Goal: Task Accomplishment & Management: Complete application form

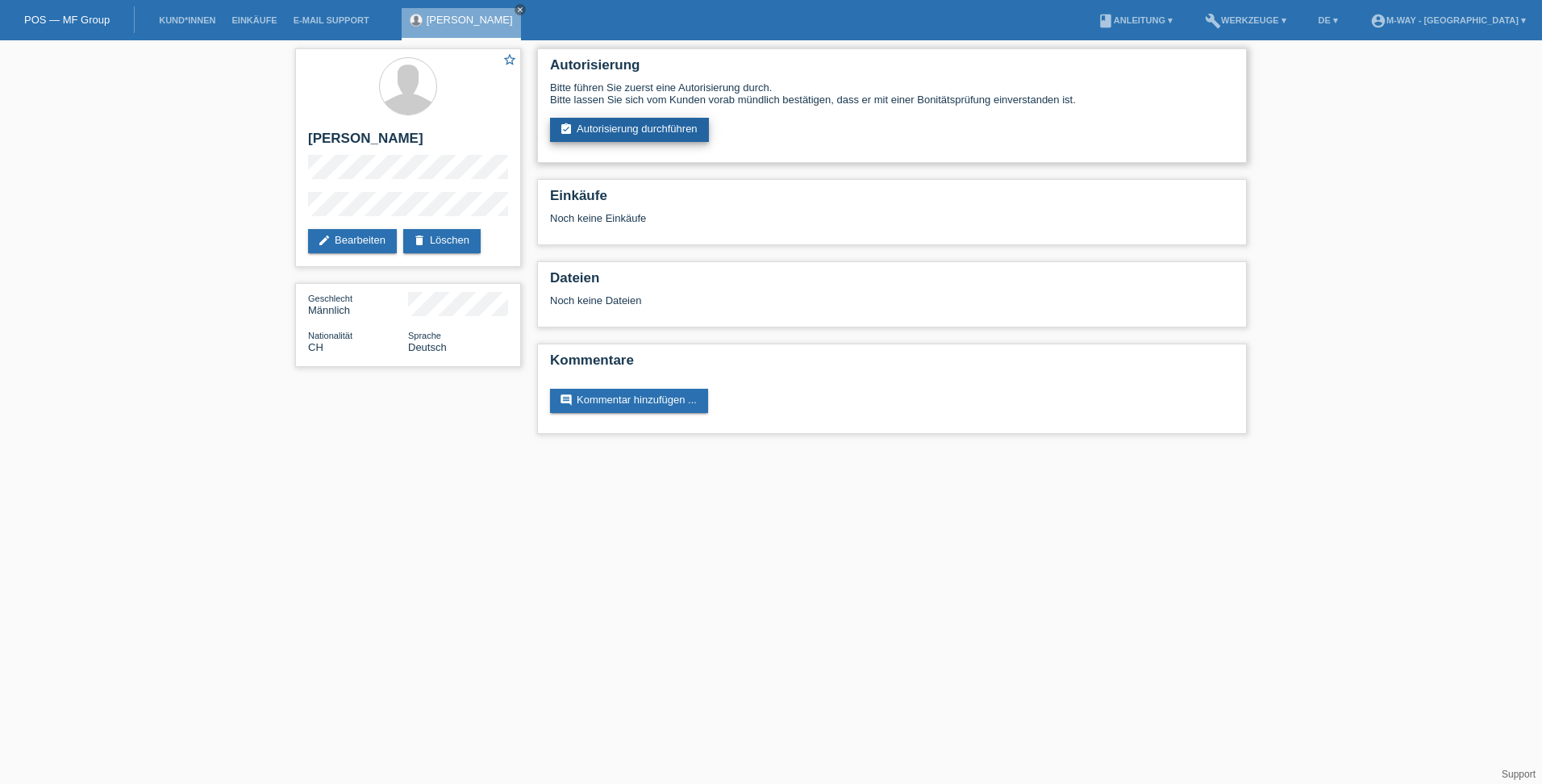
click at [612, 131] on link "assignment_turned_in Autorisierung durchführen" at bounding box center [629, 130] width 158 height 24
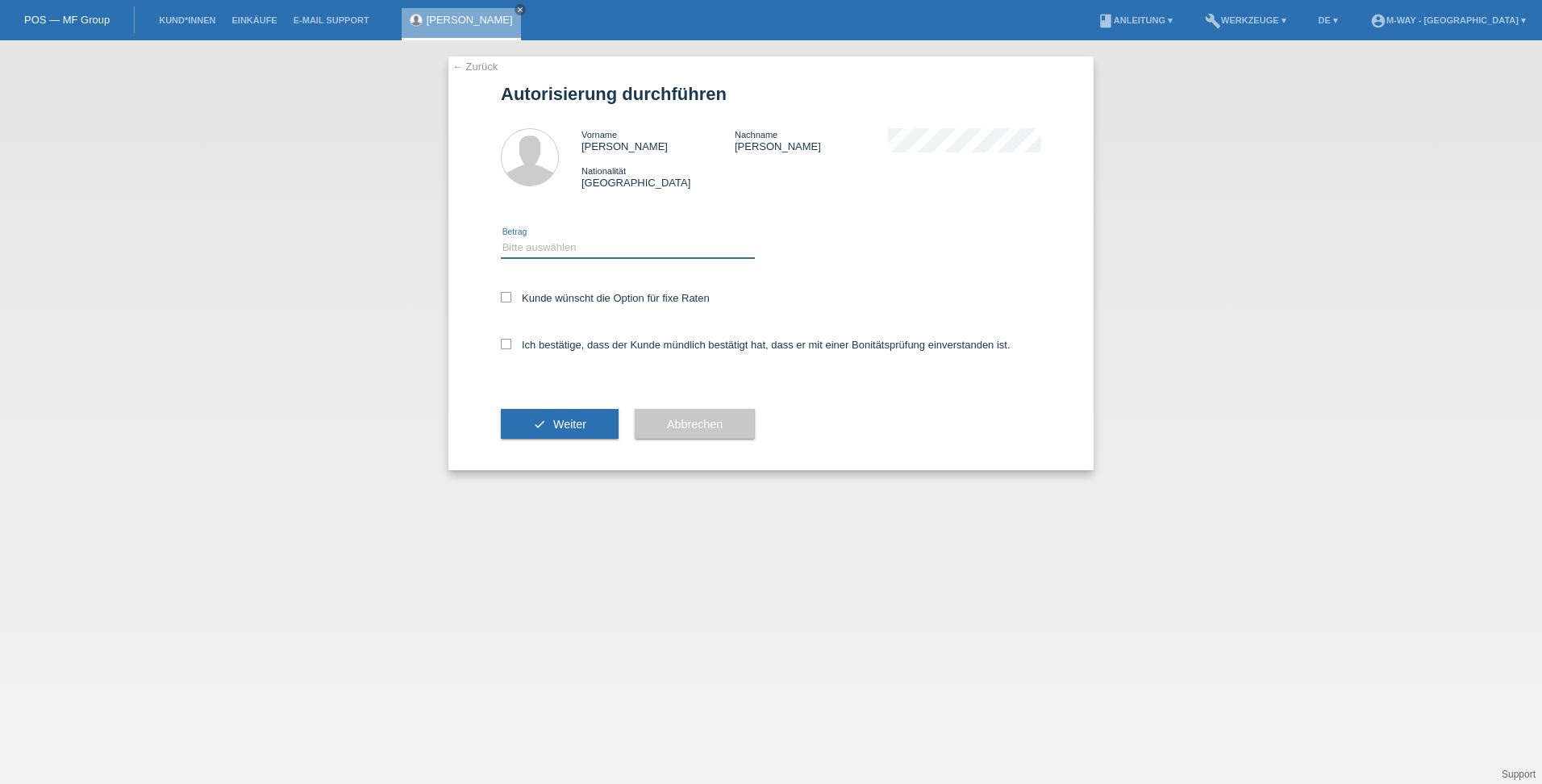
click at [528, 247] on select "Bitte auswählen CHF 1.00 - CHF 499.00 CHF 500.00 - CHF 1'999.00 CHF 2'000.00 - …" at bounding box center [627, 247] width 254 height 20
select select "3"
click at [501, 238] on select "Bitte auswählen CHF 1.00 - CHF 499.00 CHF 500.00 - CHF 1'999.00 CHF 2'000.00 - …" at bounding box center [627, 247] width 254 height 20
click at [509, 301] on icon at bounding box center [505, 296] width 10 height 10
click at [509, 301] on input "Kunde wünscht die Option für fixe Raten" at bounding box center [505, 296] width 10 height 10
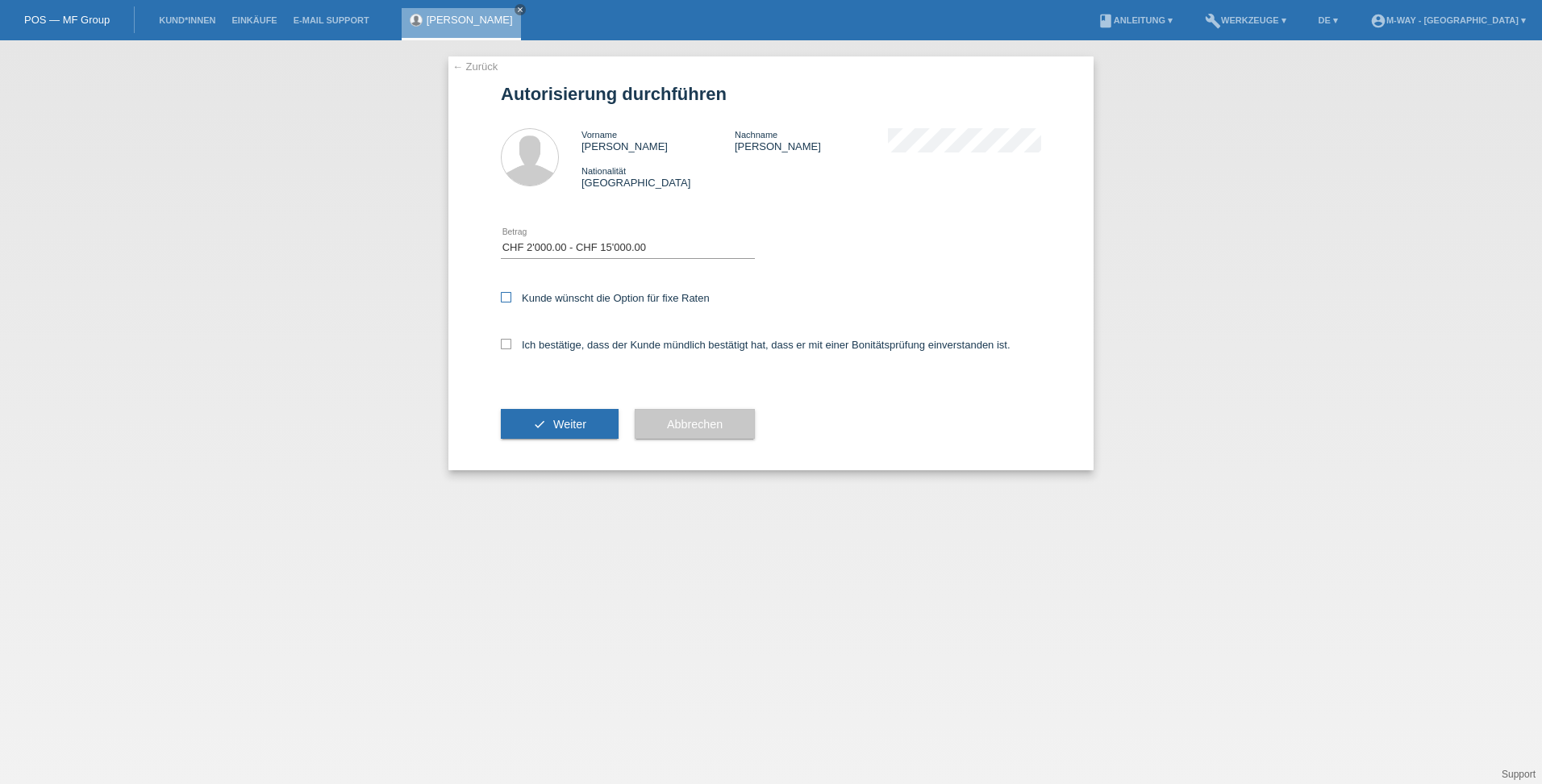
checkbox input "true"
click at [498, 360] on div "← Zurück Autorisierung durchführen Vorname Roger Nachname Schmidli Nationalität…" at bounding box center [771, 264] width 645 height 414
click at [510, 347] on icon at bounding box center [505, 343] width 10 height 10
click at [510, 347] on input "Ich bestätige, dass der Kunde mündlich bestätigt hat, dass er mit einer Bonität…" at bounding box center [505, 343] width 10 height 10
checkbox input "true"
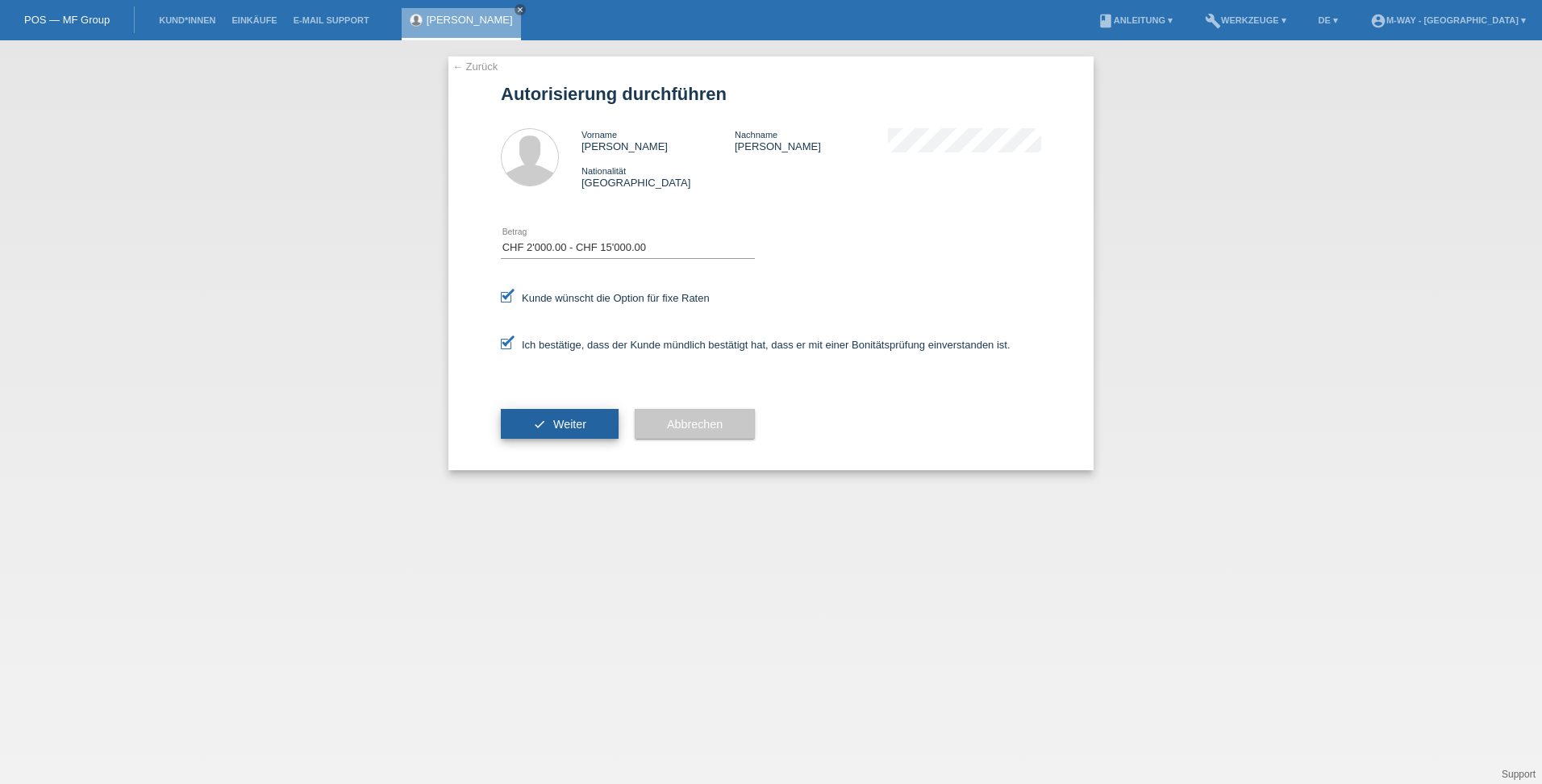
click at [577, 420] on span "Weiter" at bounding box center [569, 424] width 33 height 13
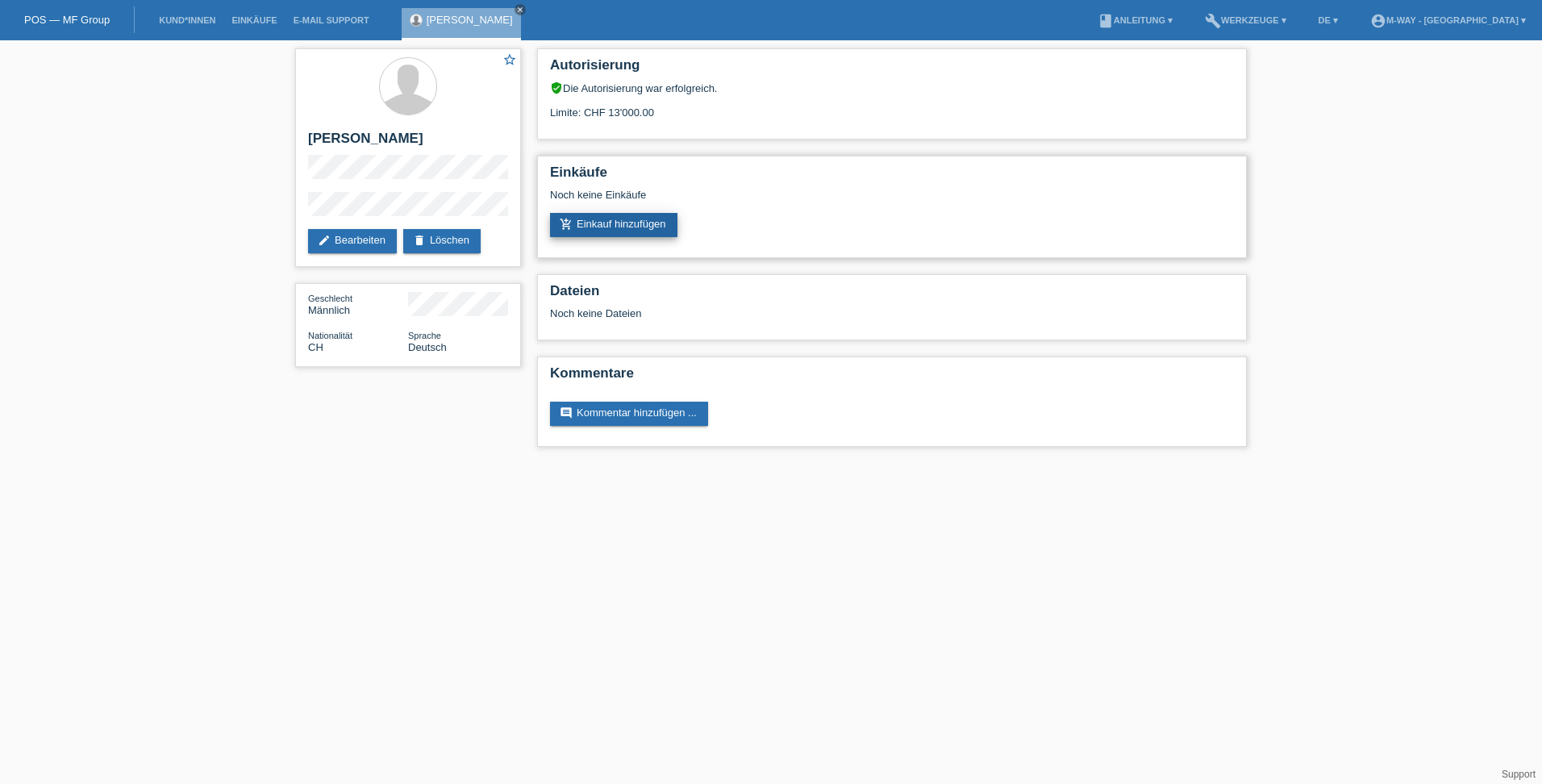
click at [652, 222] on link "add_shopping_cart Einkauf hinzufügen" at bounding box center [613, 225] width 128 height 24
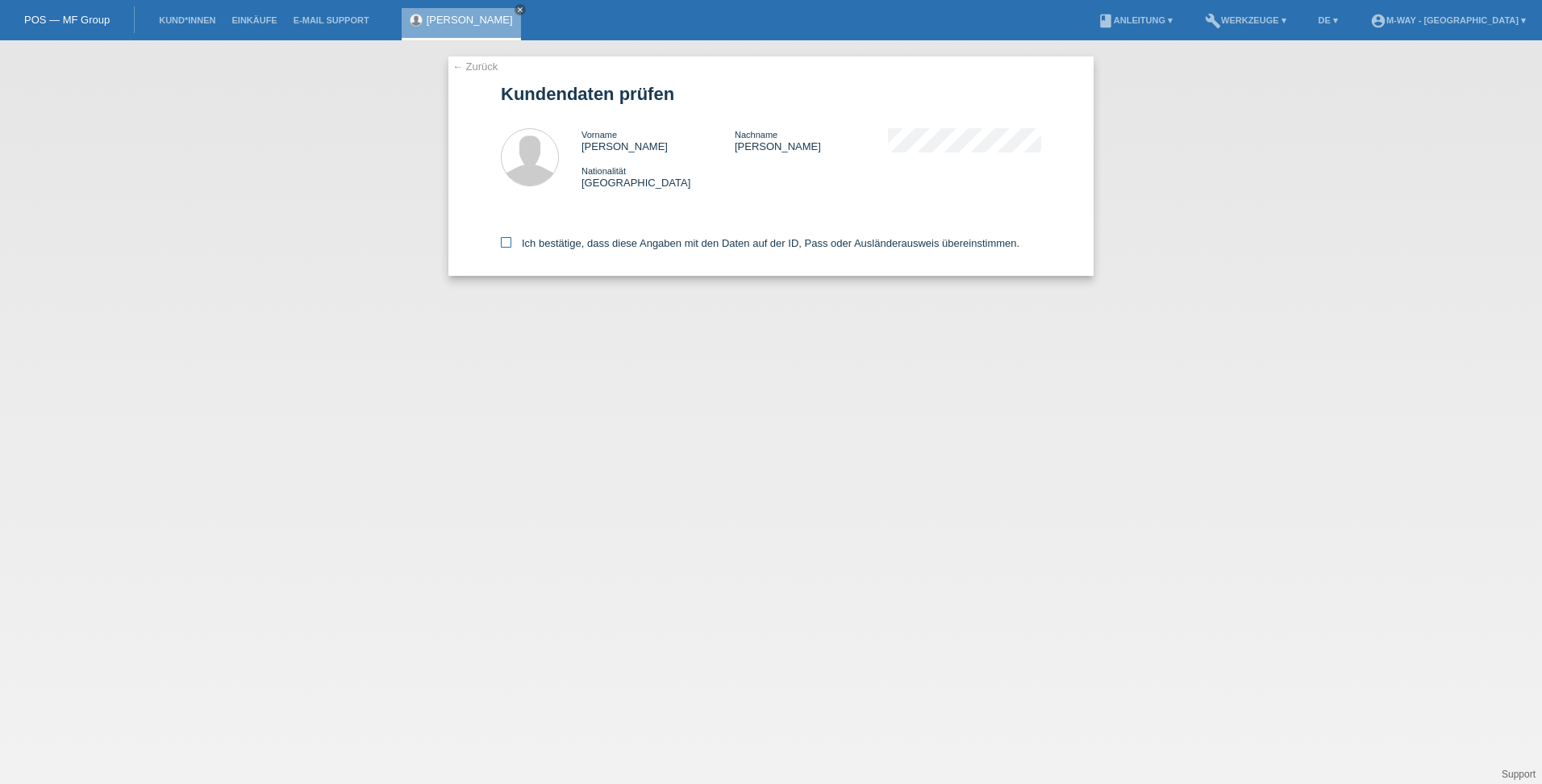
click at [510, 242] on icon at bounding box center [505, 241] width 10 height 10
click at [510, 242] on input "Ich bestätige, dass diese Angaben mit den Daten auf der ID, Pass oder Ausländer…" at bounding box center [505, 241] width 10 height 10
checkbox input "true"
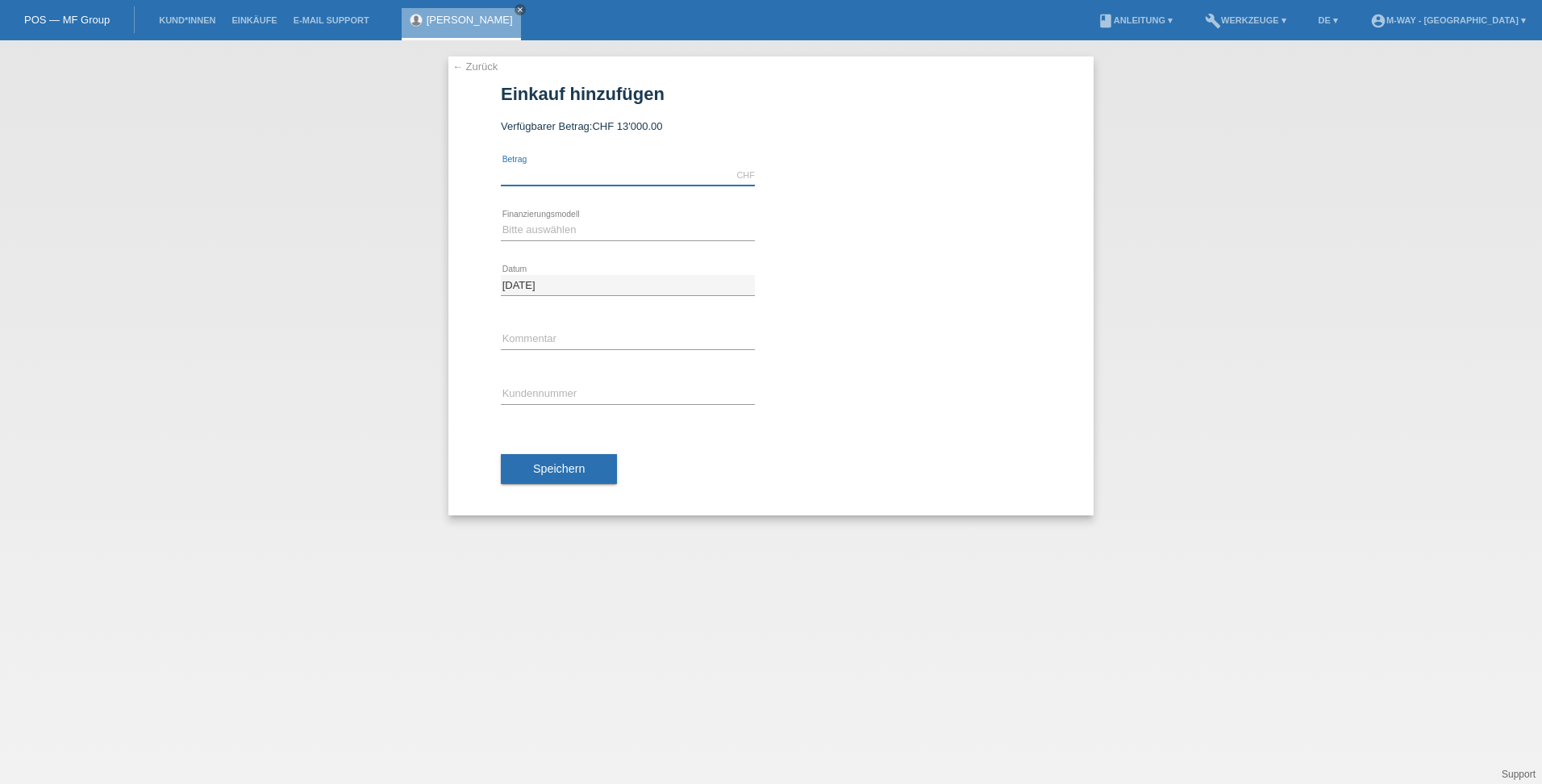
click at [552, 180] on input "text" at bounding box center [627, 175] width 254 height 21
type input "3041.55"
click at [558, 233] on select "Bitte auswählen Fixe Raten Kauf auf Rechnung mit Teilzahlungsoption" at bounding box center [627, 229] width 254 height 20
select select "77"
click at [501, 220] on select "Bitte auswählen Fixe Raten Kauf auf Rechnung mit Teilzahlungsoption" at bounding box center [627, 229] width 254 height 20
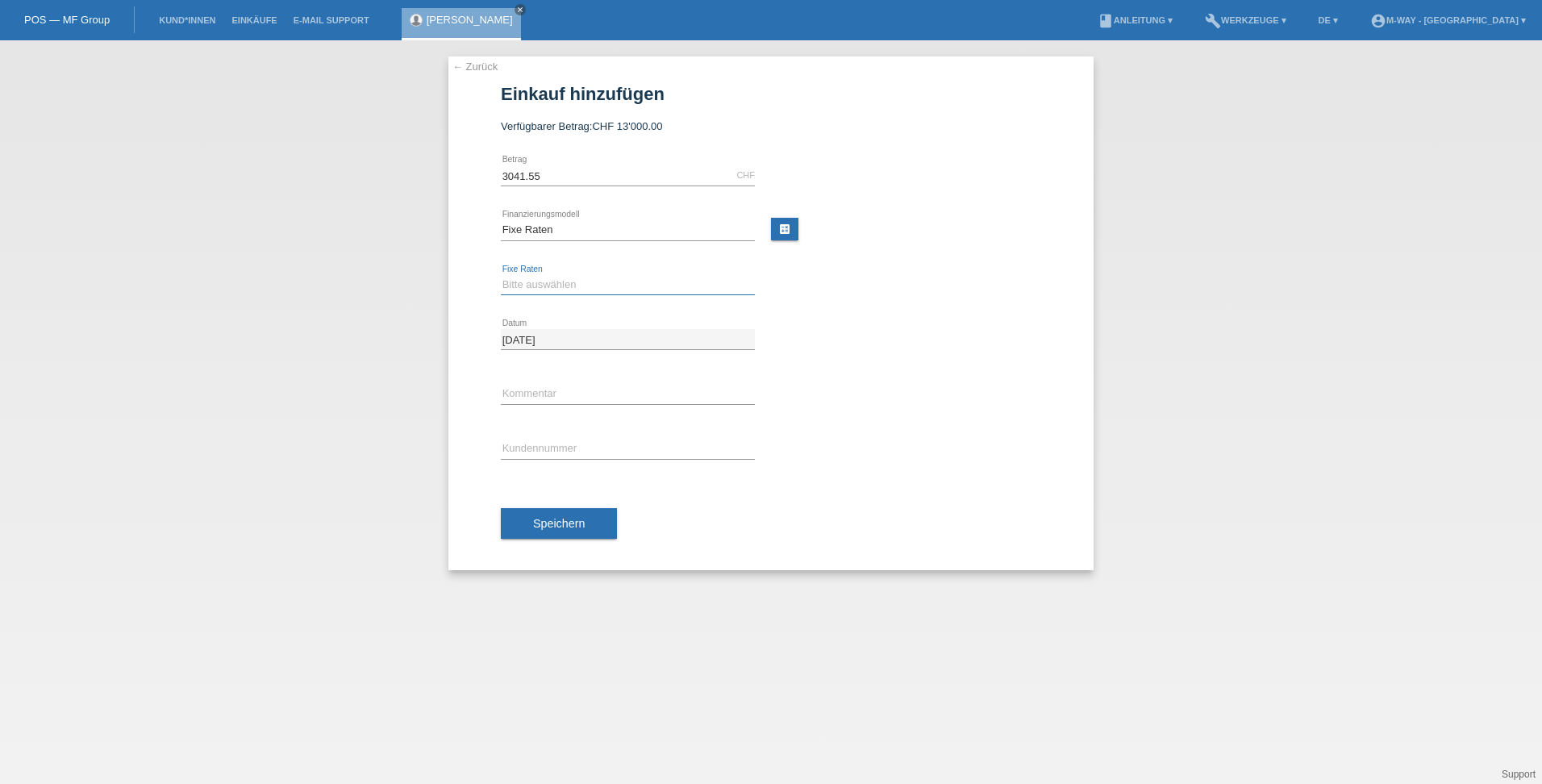
click at [535, 290] on select "Bitte auswählen 4 Raten 5 Raten 6 Raten 7 Raten 8 Raten 9 Raten 10 Raten 11 Rat…" at bounding box center [627, 284] width 254 height 20
select select "202"
click at [501, 275] on select "Bitte auswählen 4 Raten 5 Raten 6 Raten 7 Raten 8 Raten 9 Raten 10 Raten 11 Rat…" at bounding box center [627, 284] width 254 height 20
click at [528, 446] on input "text" at bounding box center [627, 448] width 254 height 21
type input "K130817"
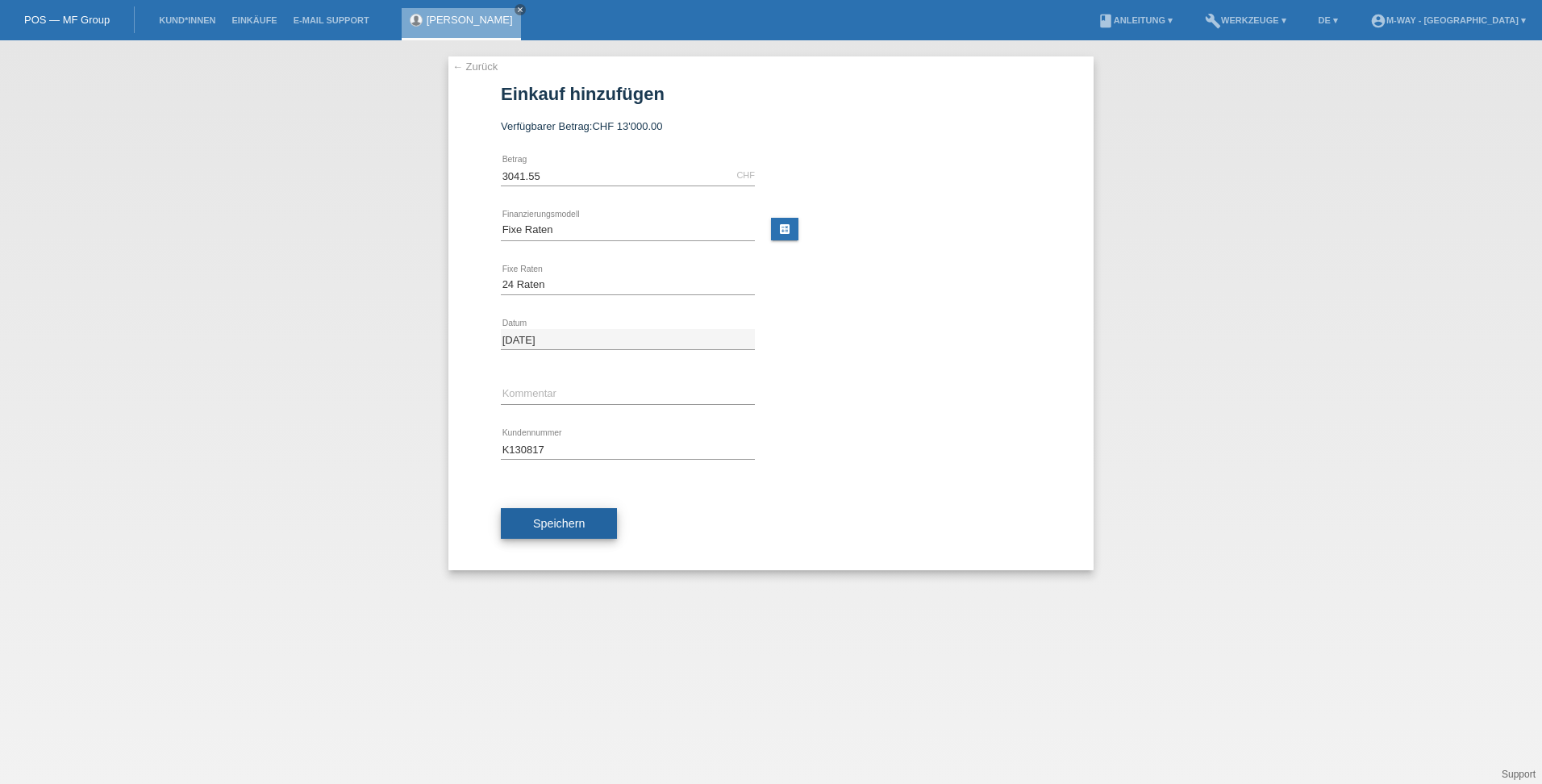
click at [581, 524] on span "Speichern" at bounding box center [558, 523] width 51 height 13
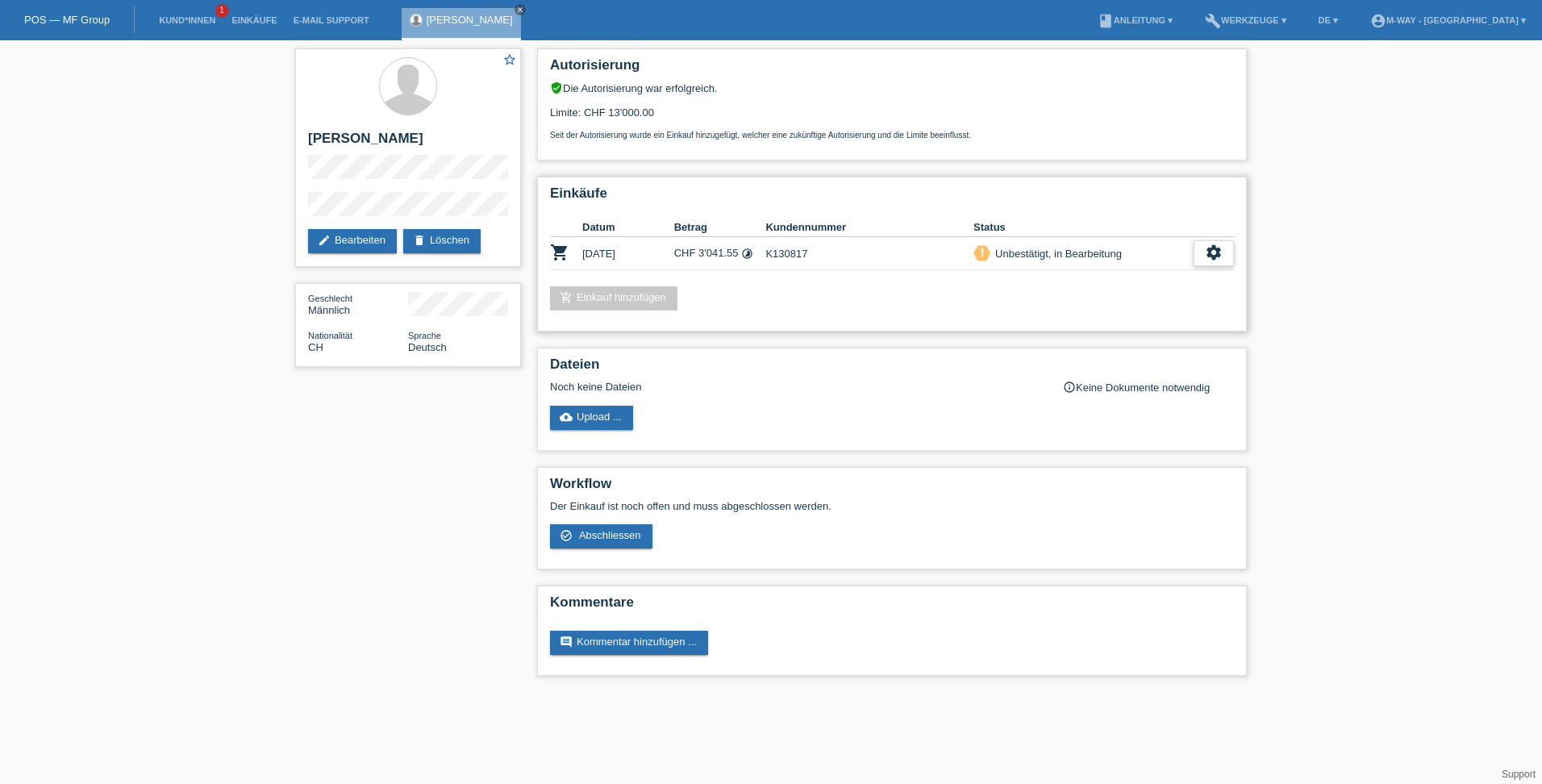
click at [1206, 254] on icon "settings" at bounding box center [1213, 252] width 18 height 18
click at [1095, 329] on span "Abschliessen" at bounding box center [1086, 326] width 67 height 20
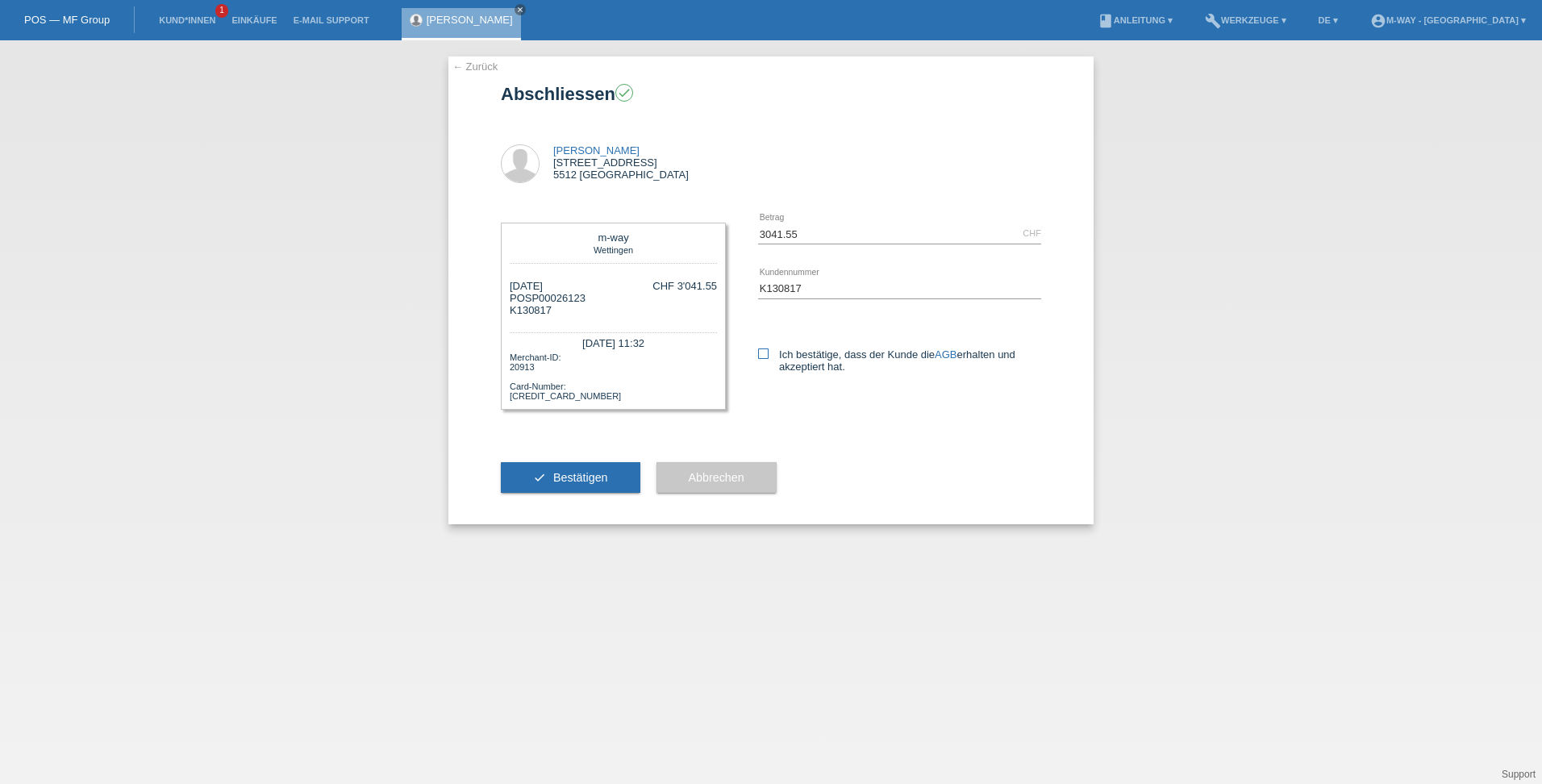
click at [763, 354] on icon at bounding box center [763, 353] width 10 height 10
click at [763, 354] on input "Ich bestätige, dass der Kunde die AGB erhalten und akzeptiert hat." at bounding box center [763, 353] width 10 height 10
checkbox input "true"
click at [567, 485] on button "check Bestätigen" at bounding box center [571, 477] width 140 height 31
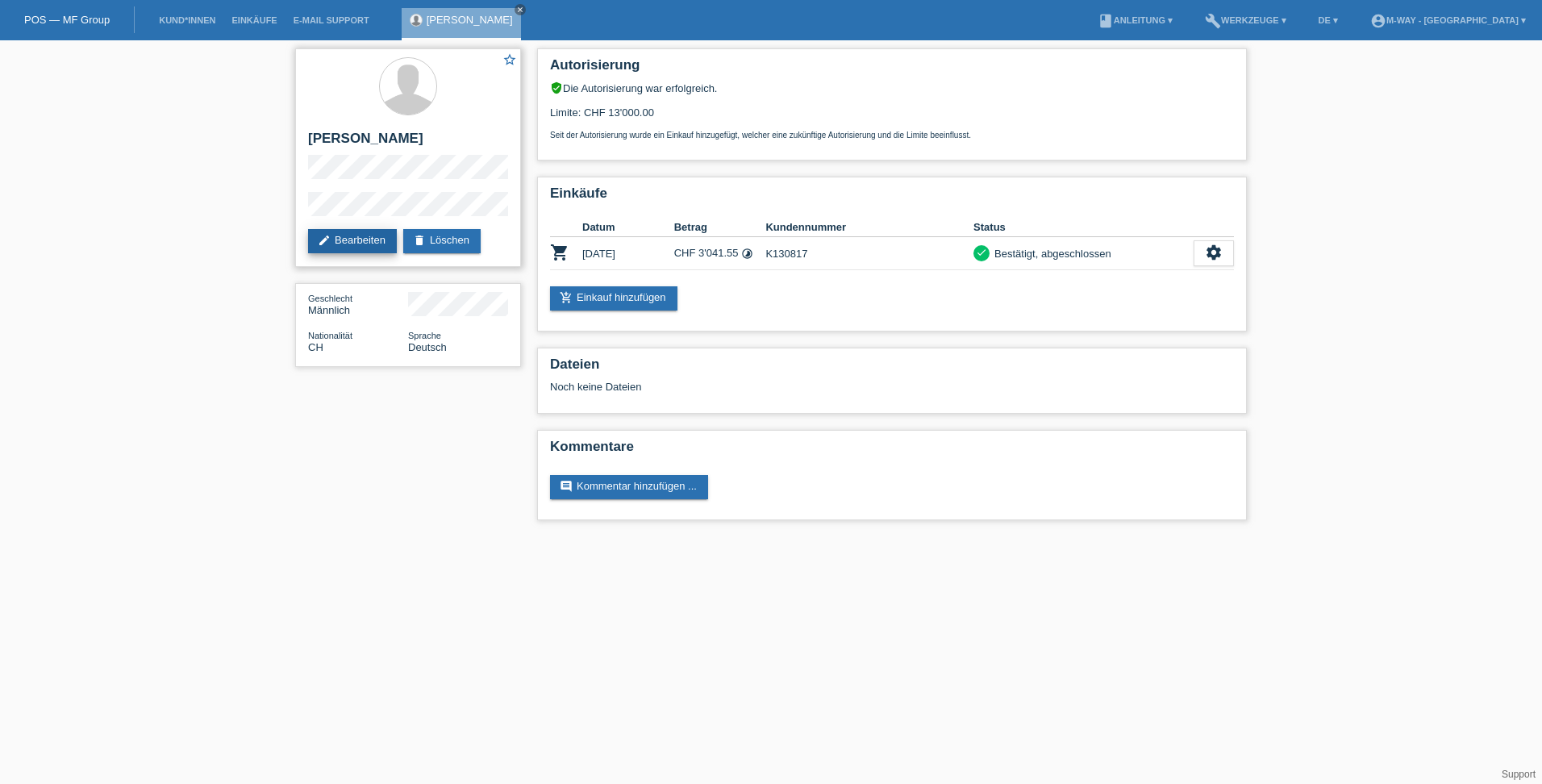
click at [366, 235] on link "edit Bearbeiten" at bounding box center [351, 241] width 89 height 24
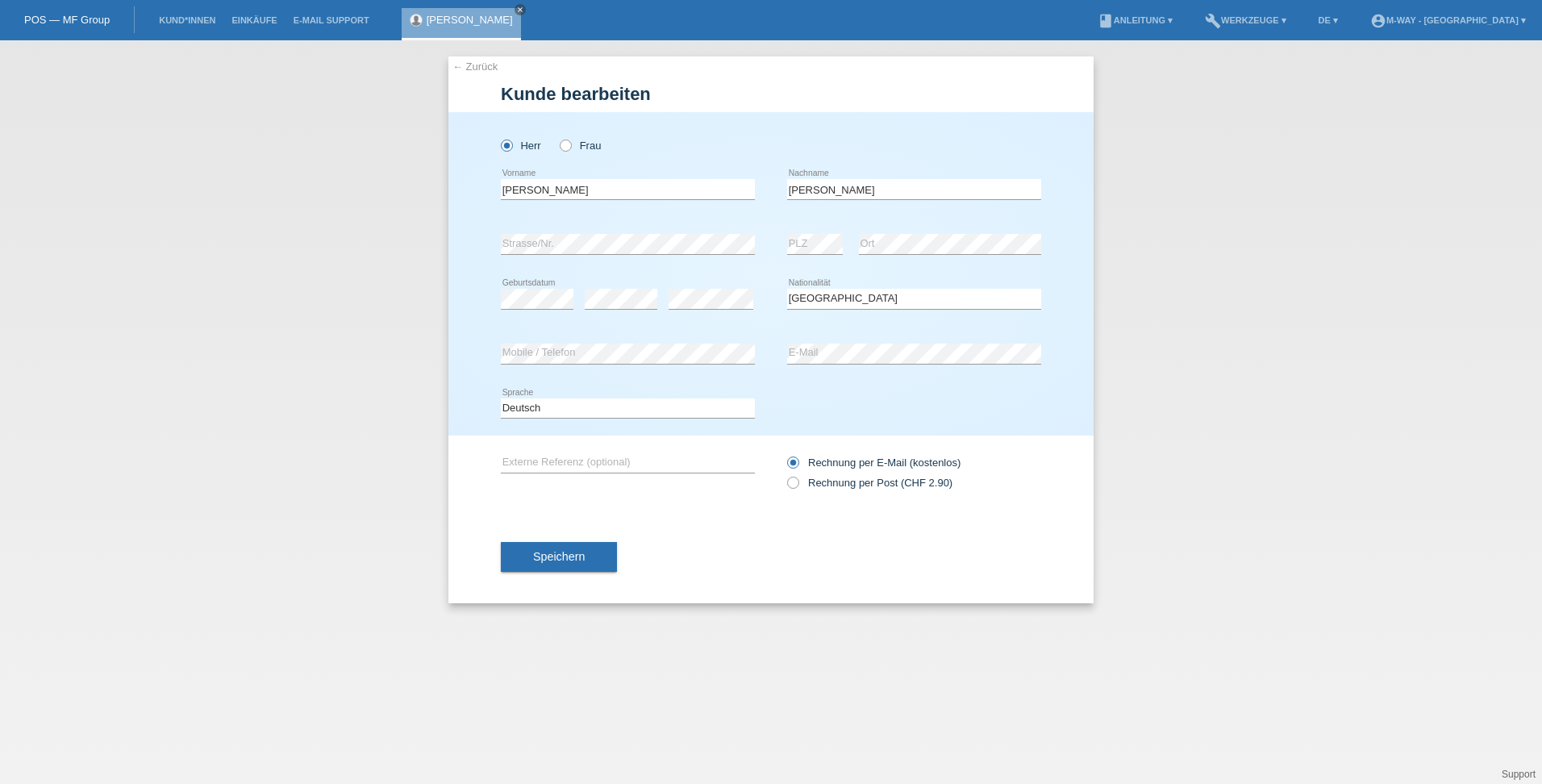
select select "CH"
